Goal: Navigation & Orientation: Find specific page/section

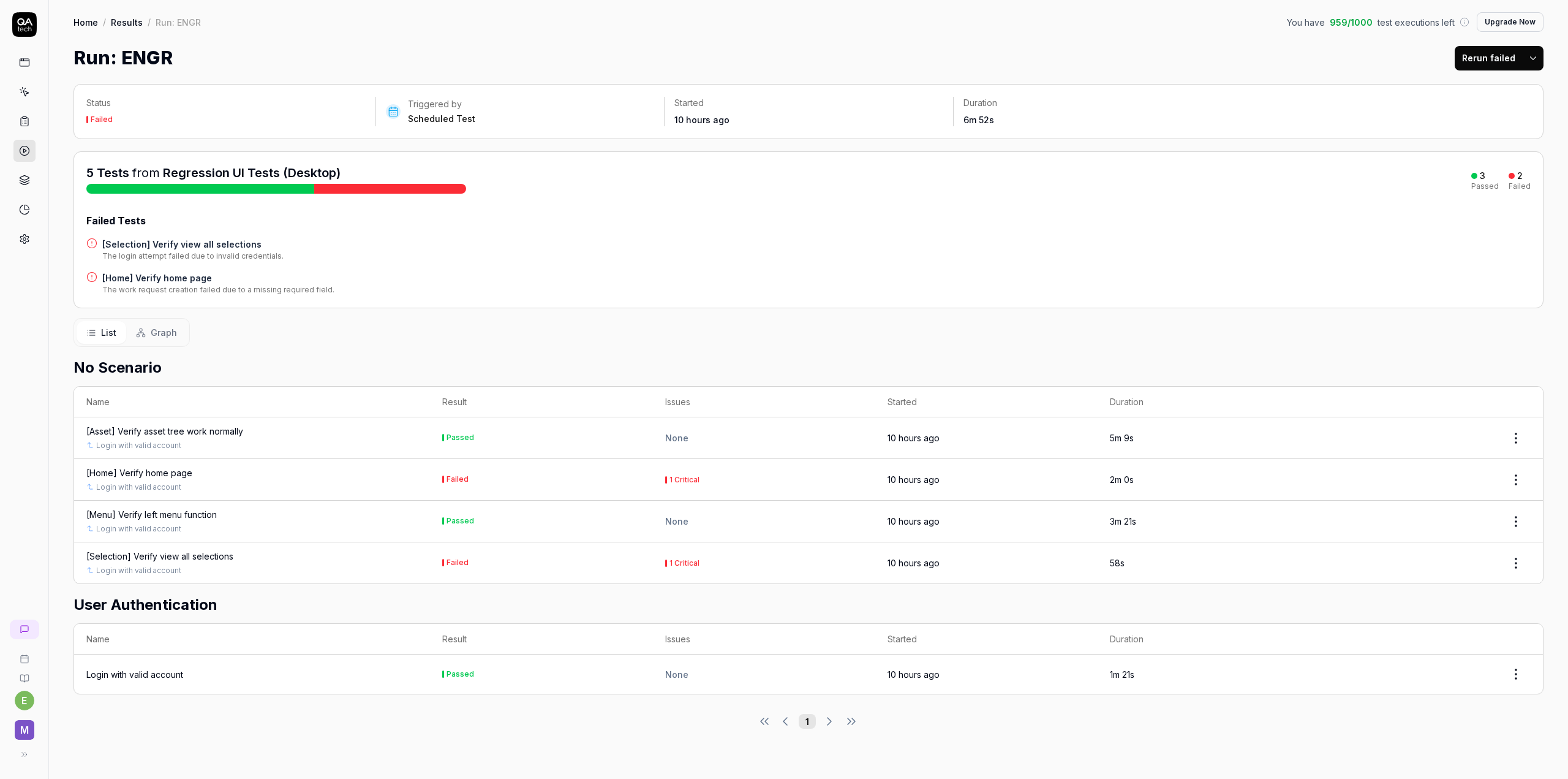
click at [84, 20] on link "Home" at bounding box center [85, 22] width 24 height 12
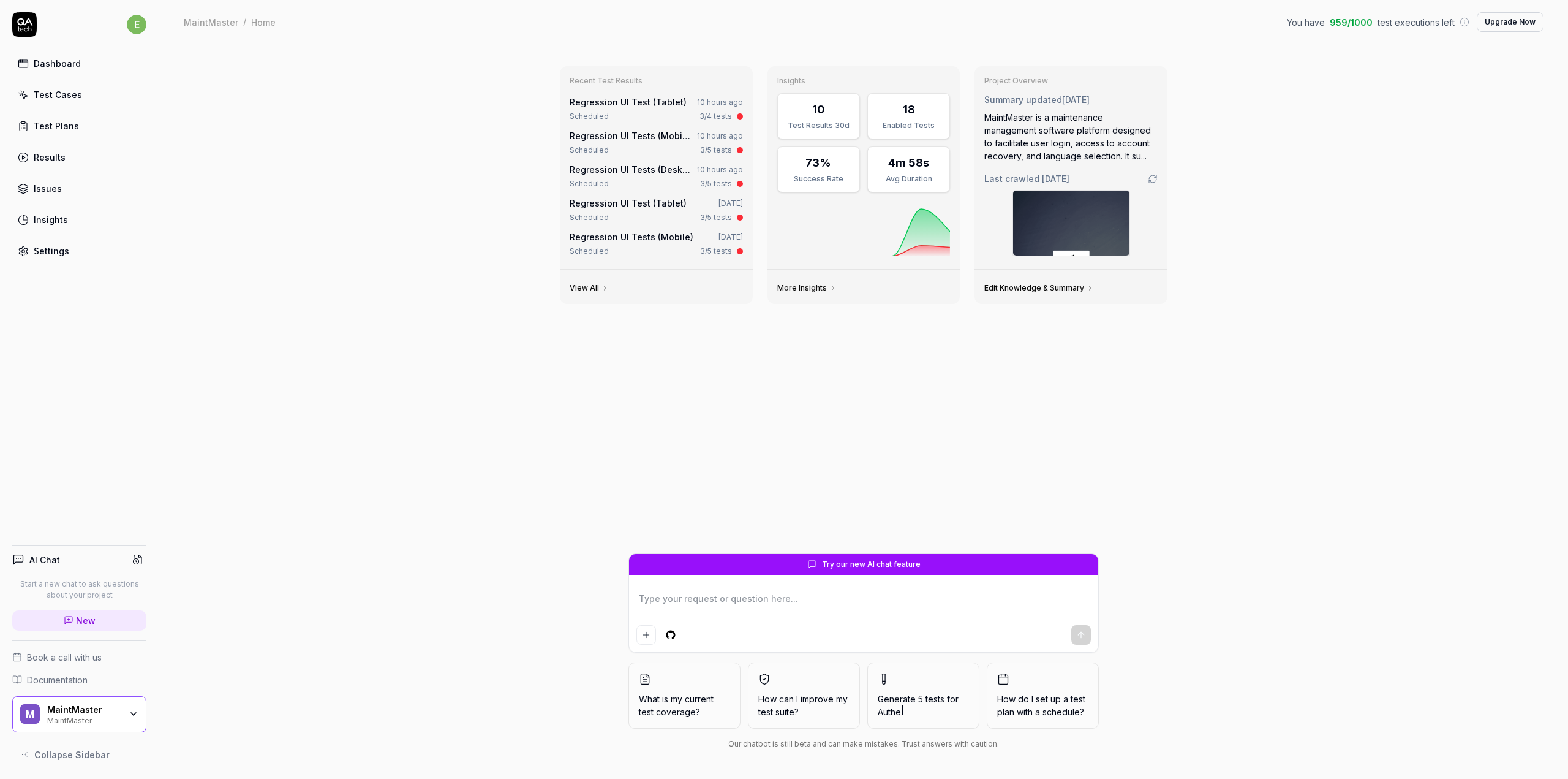
click at [48, 254] on div "Settings" at bounding box center [51, 251] width 35 height 13
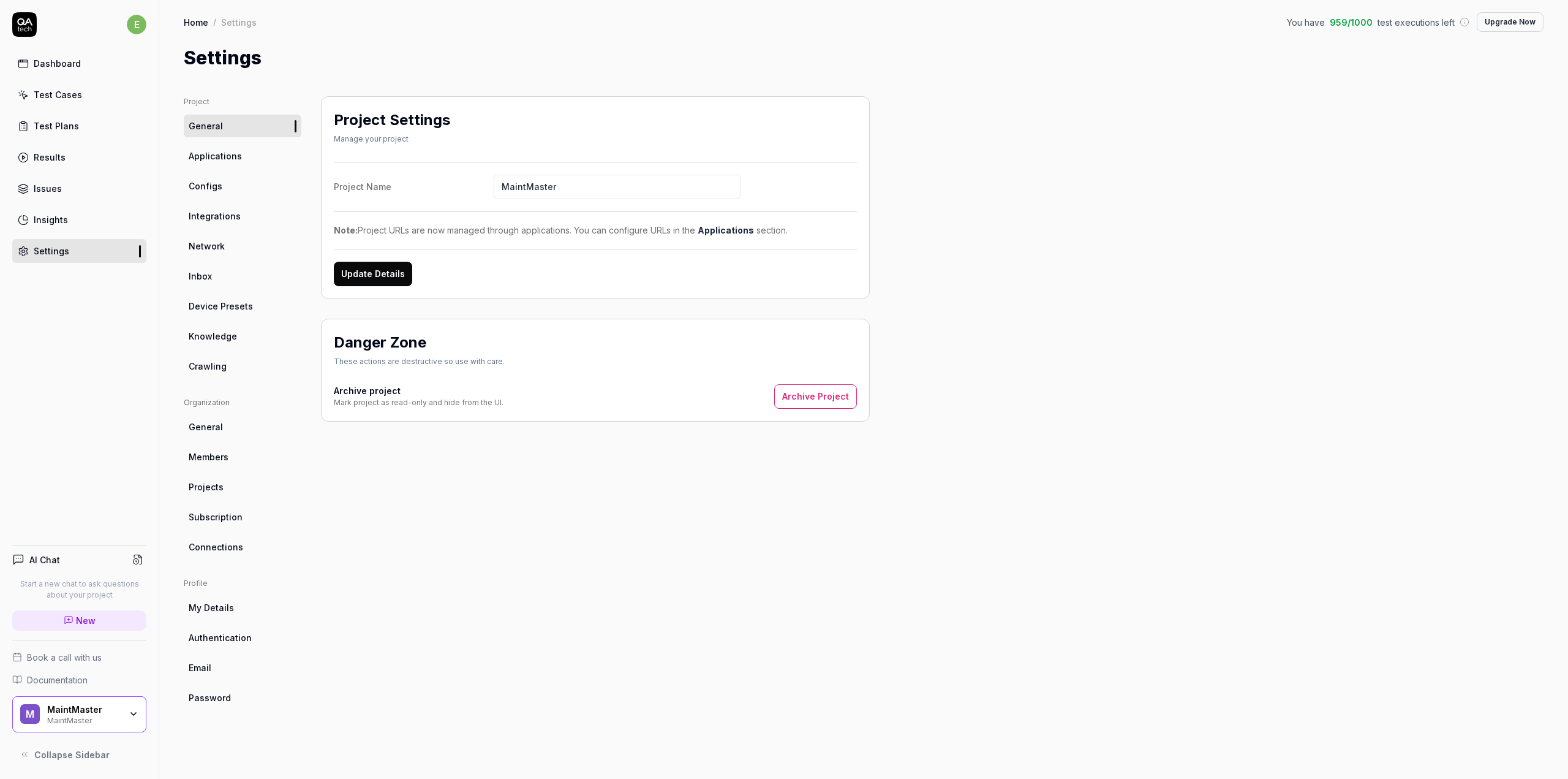
click at [68, 70] on link "Dashboard" at bounding box center [79, 63] width 134 height 24
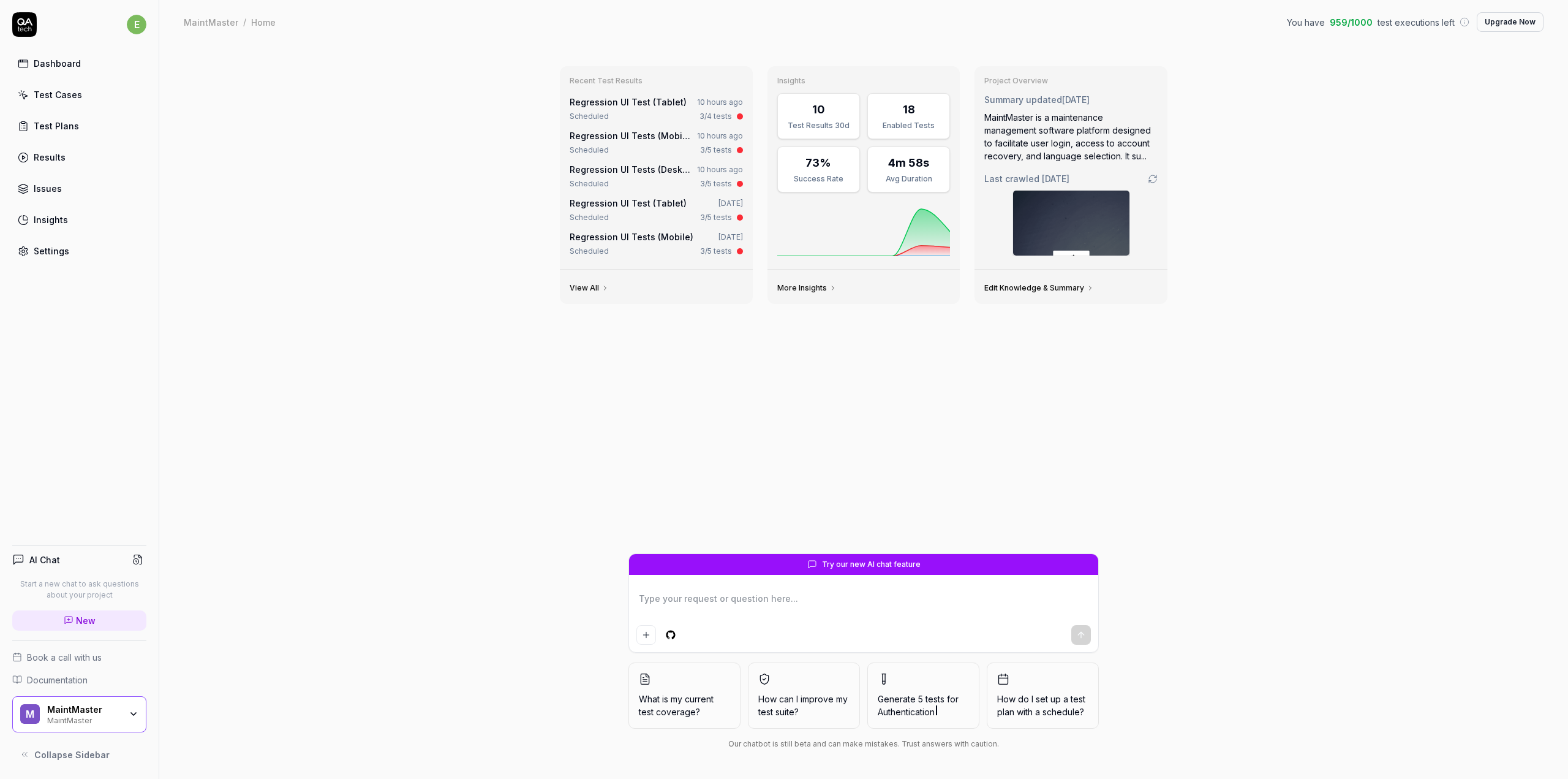
type textarea "*"
click at [622, 168] on link "Regression UI Tests (Desktop)" at bounding box center [634, 170] width 130 height 10
